Goal: Task Accomplishment & Management: Complete application form

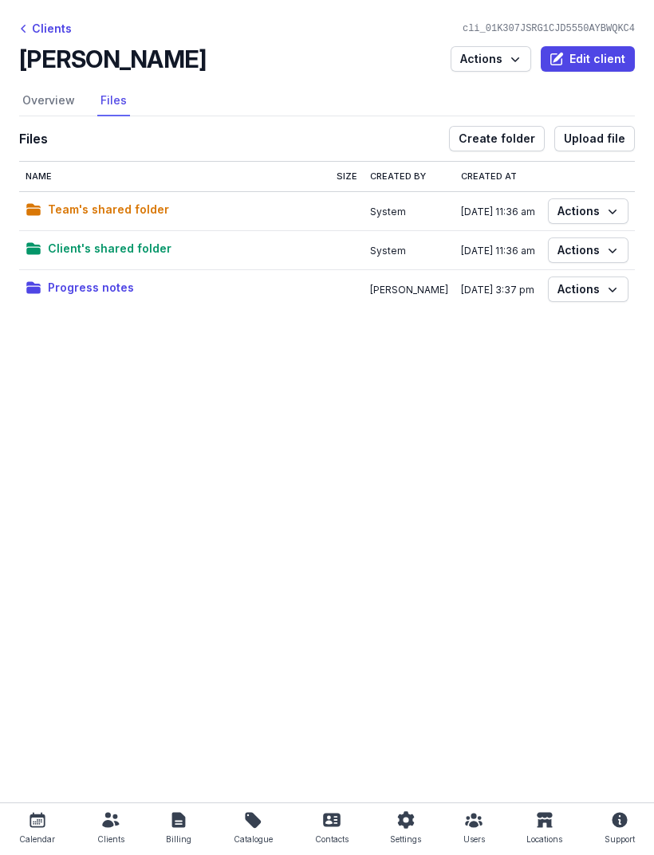
click at [29, 831] on div "Calendar" at bounding box center [37, 839] width 36 height 19
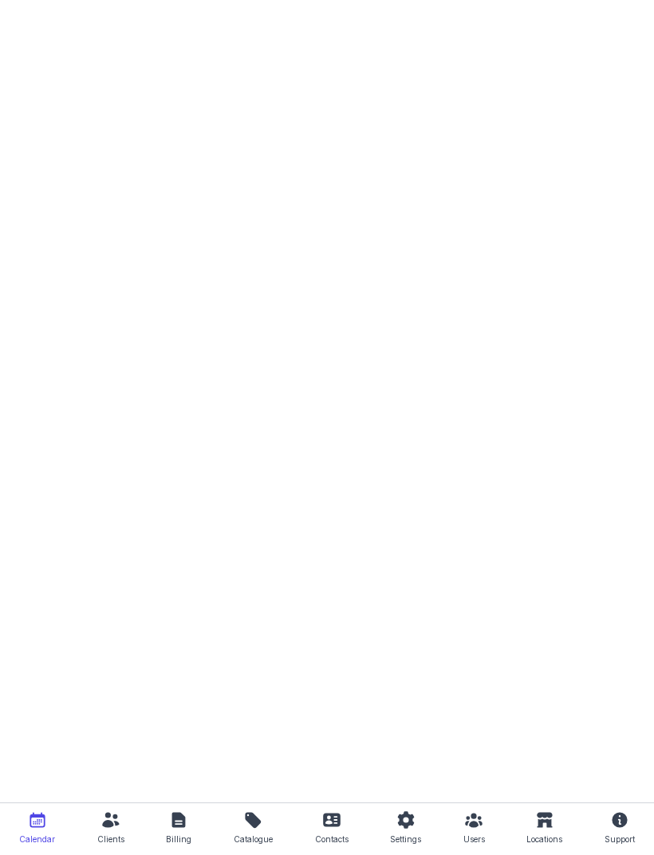
select select "week"
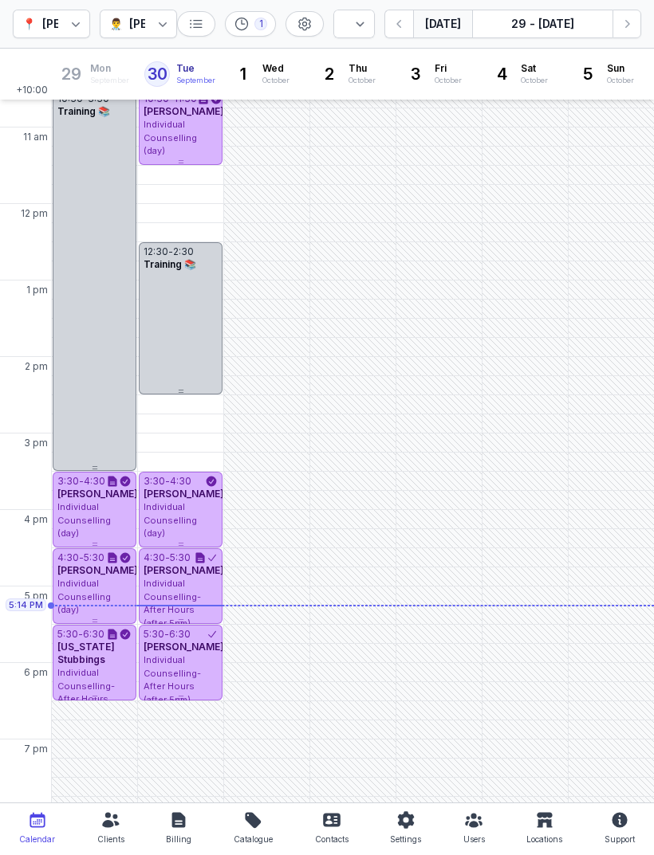
scroll to position [215, 0]
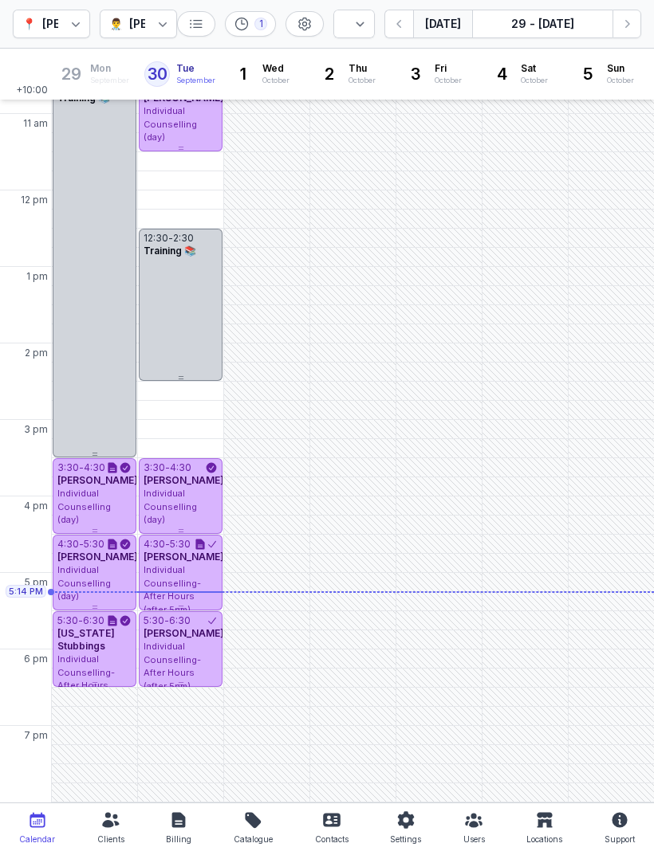
click at [632, 26] on icon "button" at bounding box center [627, 24] width 16 height 16
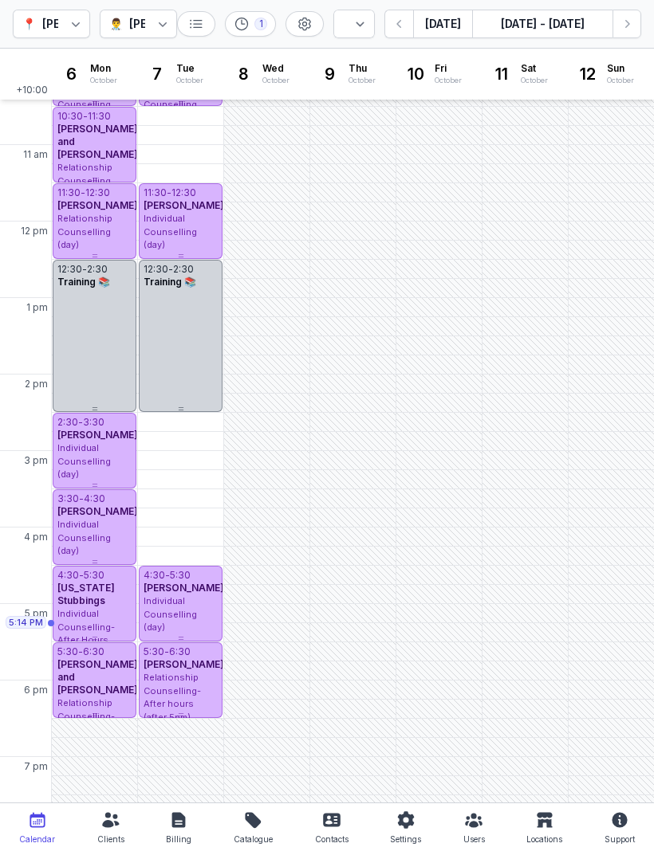
scroll to position [183, 0]
click at [634, 18] on icon "button" at bounding box center [627, 24] width 16 height 16
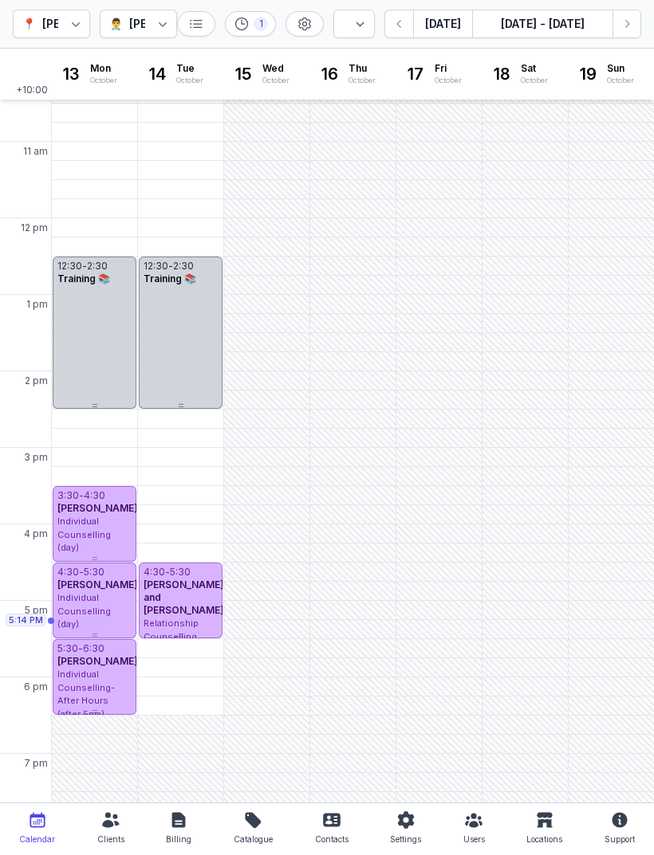
scroll to position [187, 0]
click at [163, 655] on div "5:30 PM - Tue" at bounding box center [178, 650] width 74 height 16
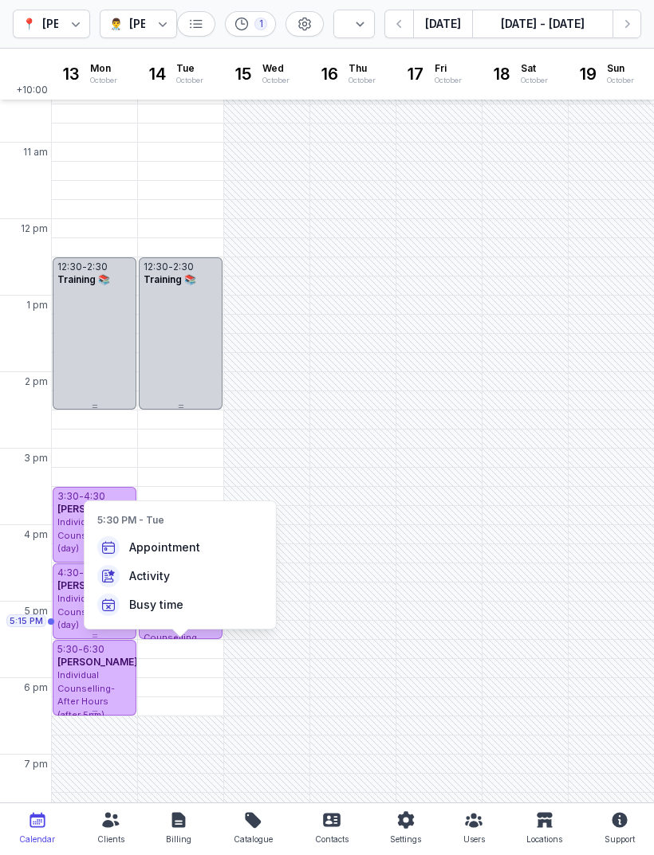
click at [149, 546] on span "Appointment" at bounding box center [164, 548] width 71 height 16
select select
type input "[DATE]"
select select "17:30"
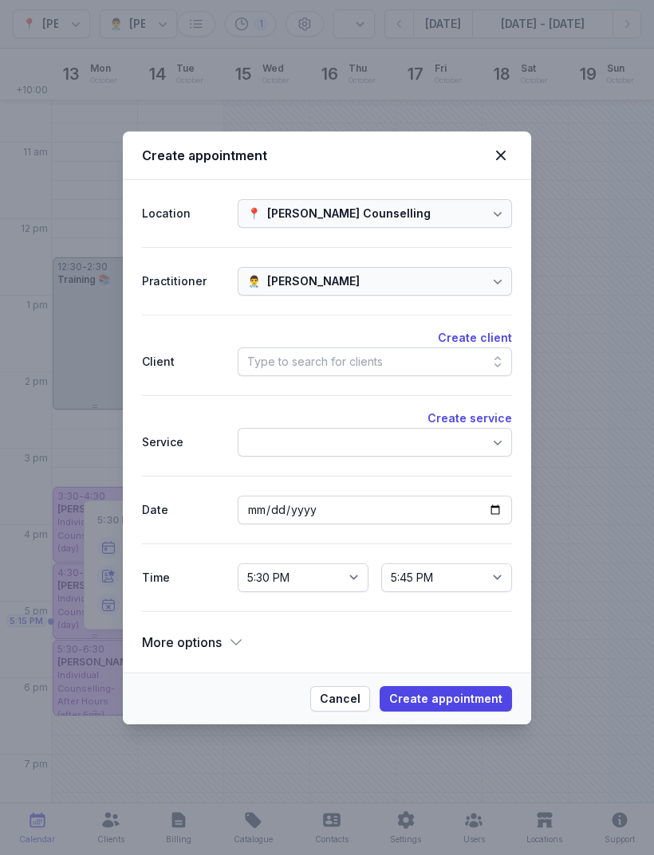
click at [423, 364] on div "Type to search for clients" at bounding box center [375, 362] width 274 height 29
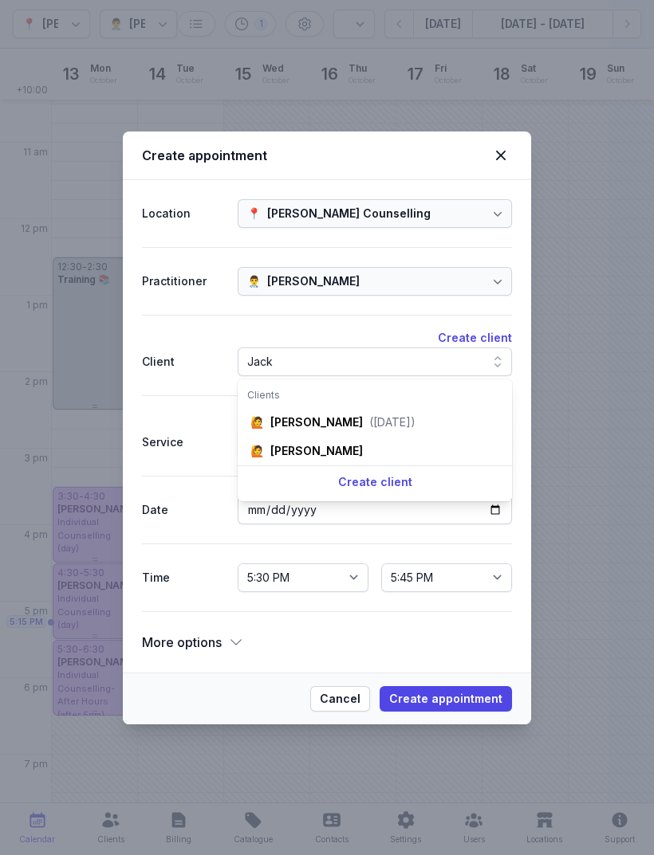
type input "Jack"
click at [314, 459] on div "🙋 [PERSON_NAME]" at bounding box center [375, 451] width 268 height 29
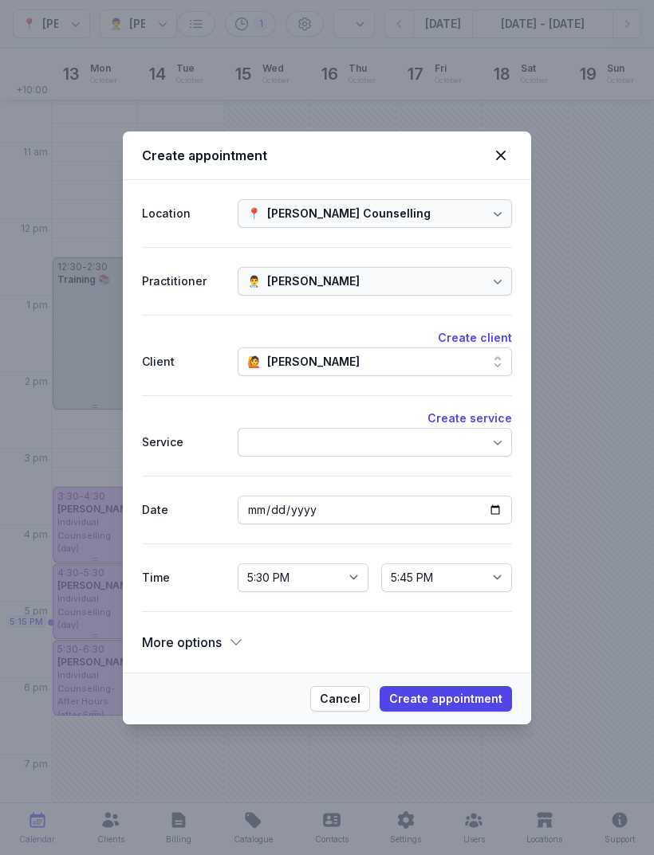
click at [458, 440] on div at bounding box center [375, 442] width 274 height 29
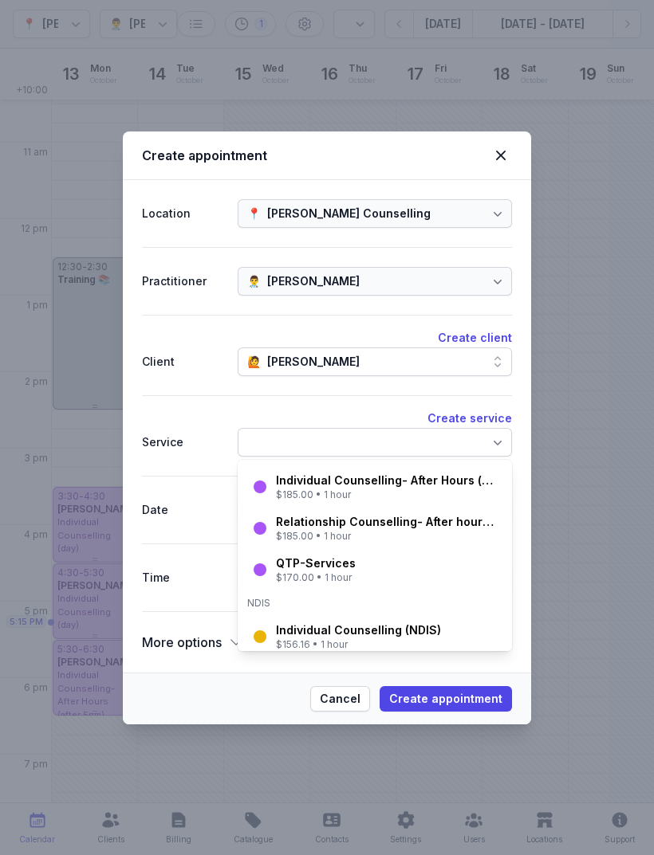
scroll to position [146, 0]
click at [410, 485] on div "Individual Counselling- After Hours (after 5pm)" at bounding box center [387, 482] width 223 height 16
select select "18:30"
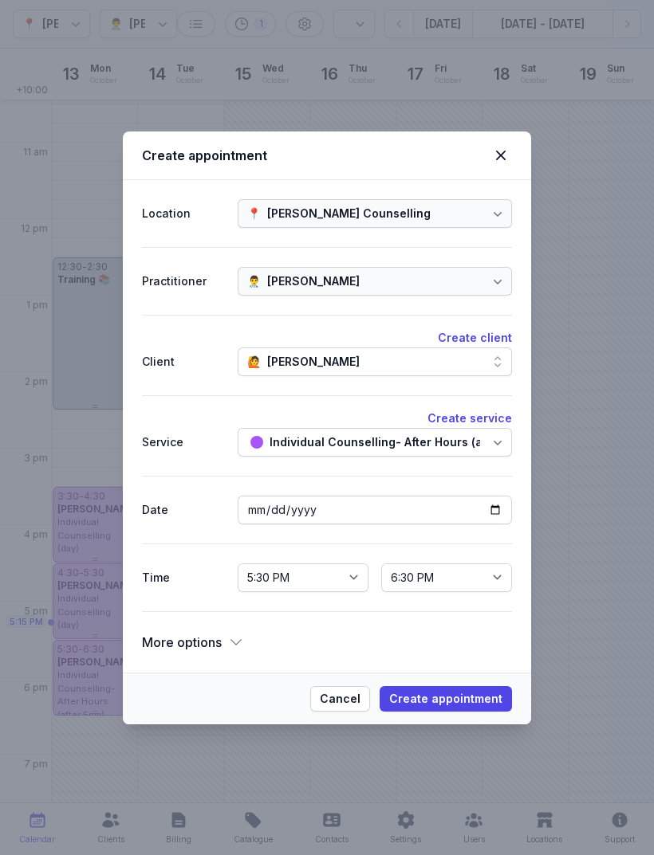
click at [463, 700] on span "Create appointment" at bounding box center [445, 699] width 113 height 19
select select
